Goal: Navigation & Orientation: Find specific page/section

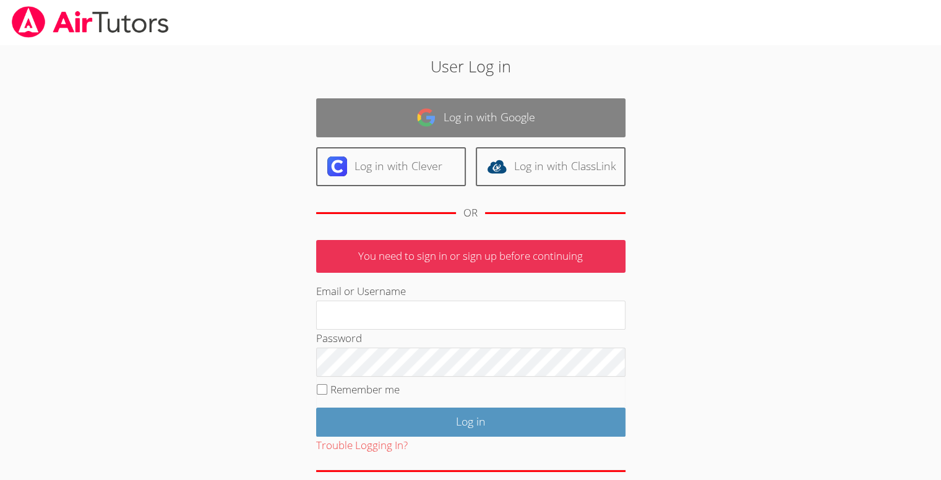
click at [377, 119] on link "Log in with Google" at bounding box center [470, 117] width 309 height 39
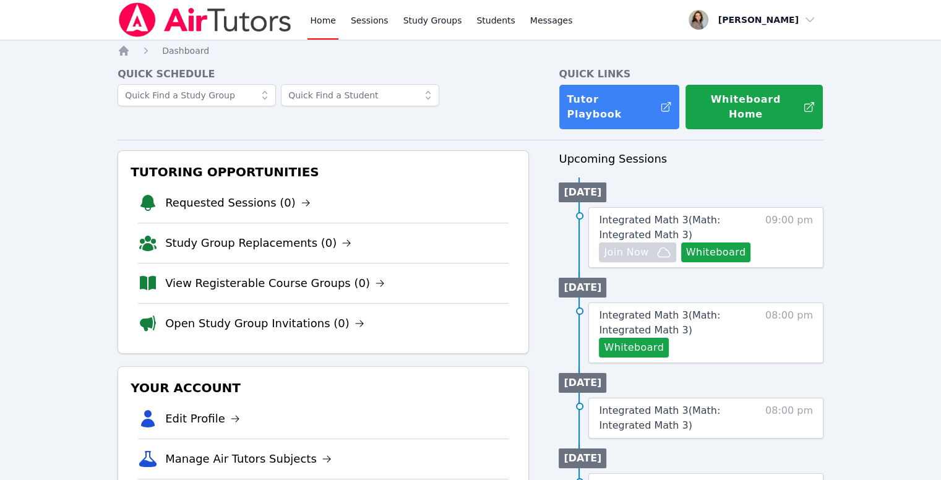
click at [310, 30] on link "Home" at bounding box center [322, 20] width 30 height 40
click at [260, 275] on link "View Registerable Course Groups (0)" at bounding box center [275, 283] width 220 height 17
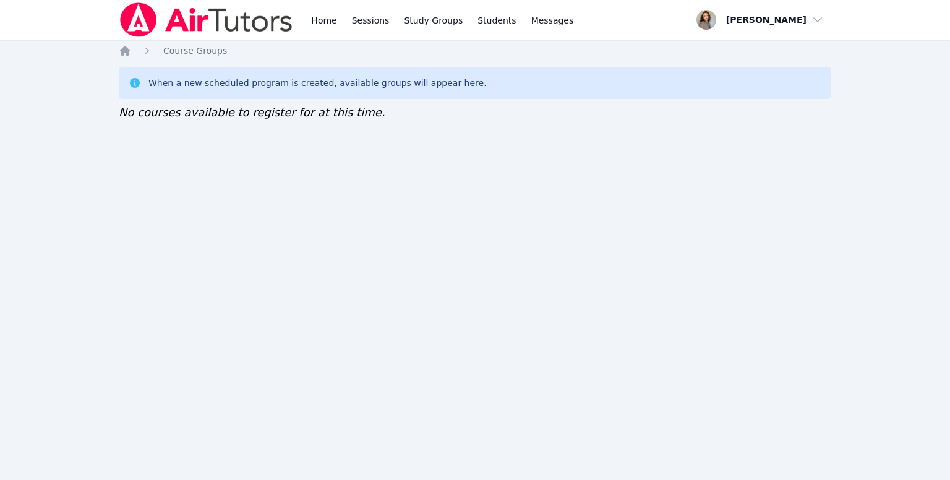
click at [207, 85] on div "When a new scheduled program is created, available groups will appear here." at bounding box center [317, 83] width 338 height 12
click at [127, 51] on icon "Breadcrumb" at bounding box center [125, 51] width 10 height 10
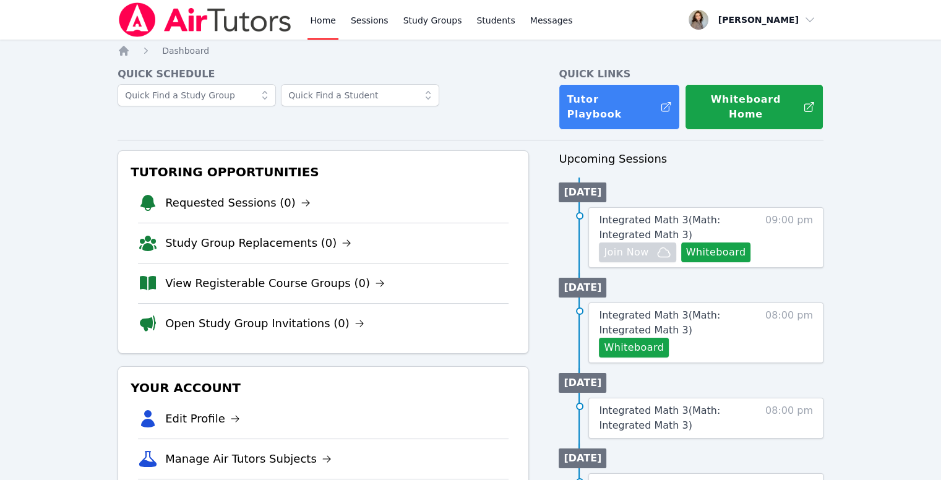
click at [505, 114] on div at bounding box center [323, 101] width 411 height 35
